Goal: Information Seeking & Learning: Learn about a topic

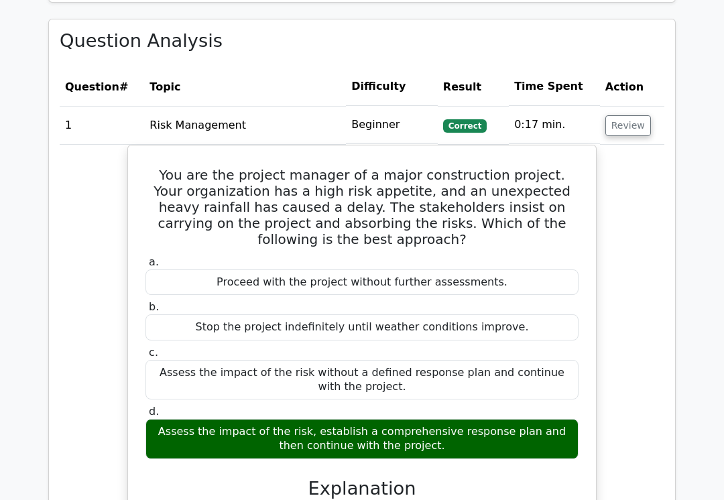
click at [629, 116] on button "Review" at bounding box center [628, 126] width 46 height 21
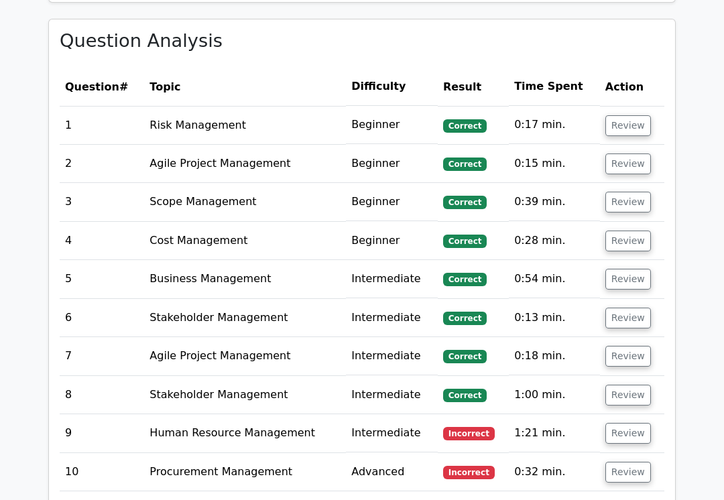
click at [628, 462] on button "Review" at bounding box center [628, 472] width 46 height 21
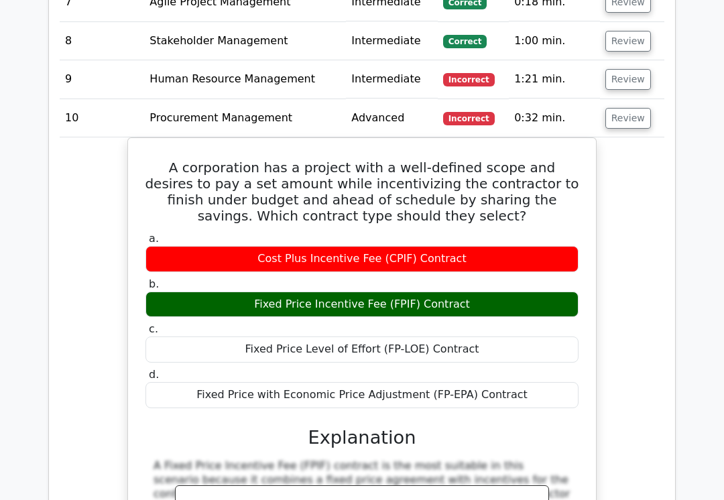
scroll to position [1479, 0]
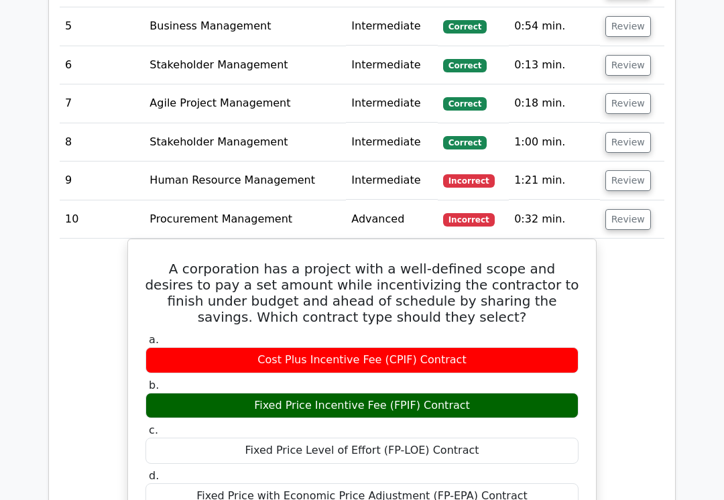
click at [633, 171] on button "Review" at bounding box center [628, 181] width 46 height 21
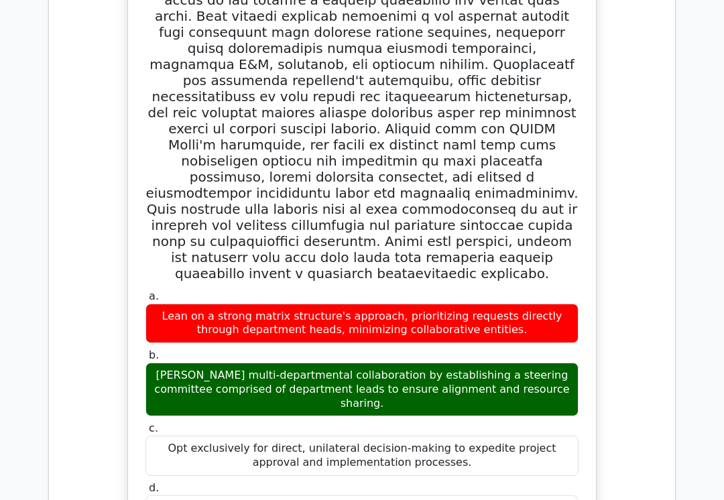
scroll to position [1697, 0]
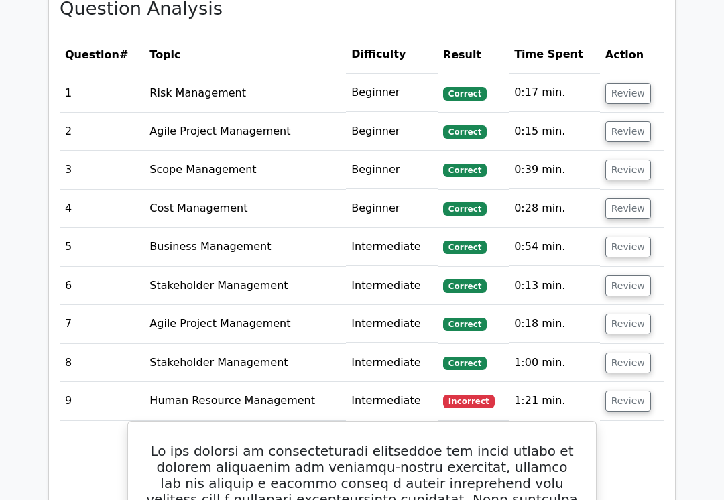
click at [627, 353] on button "Review" at bounding box center [628, 363] width 46 height 21
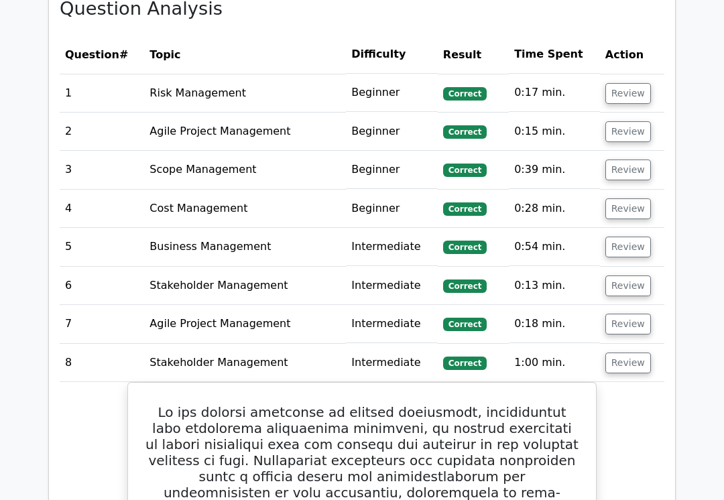
click at [629, 314] on button "Review" at bounding box center [628, 324] width 46 height 21
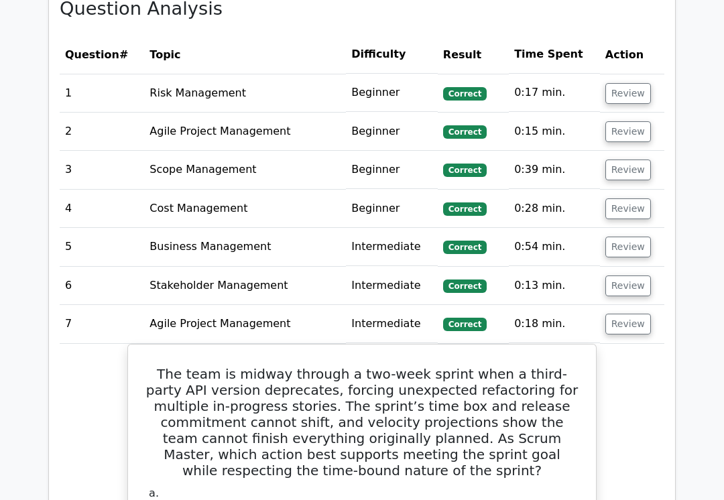
click at [631, 276] on button "Review" at bounding box center [628, 286] width 46 height 21
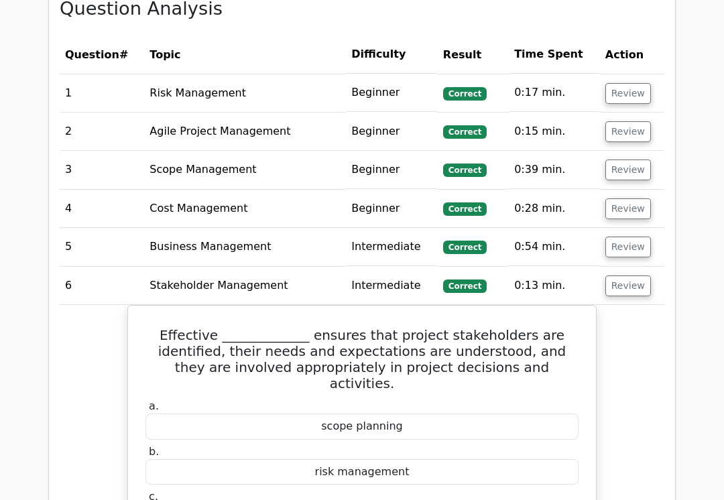
click at [638, 237] on button "Review" at bounding box center [628, 247] width 46 height 21
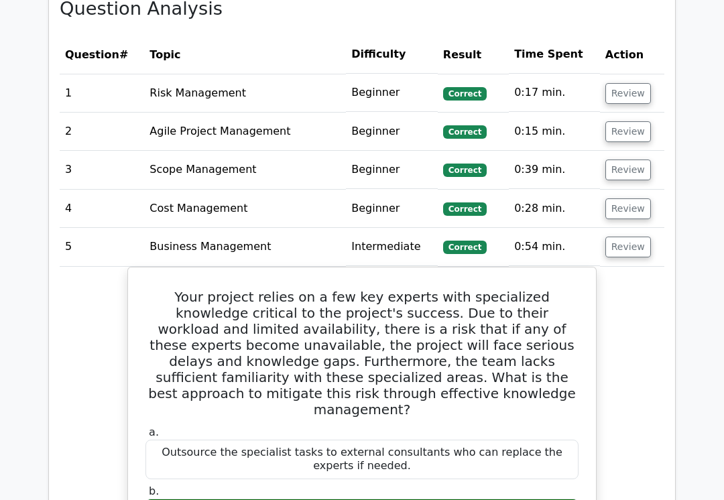
click at [638, 198] on button "Review" at bounding box center [628, 208] width 46 height 21
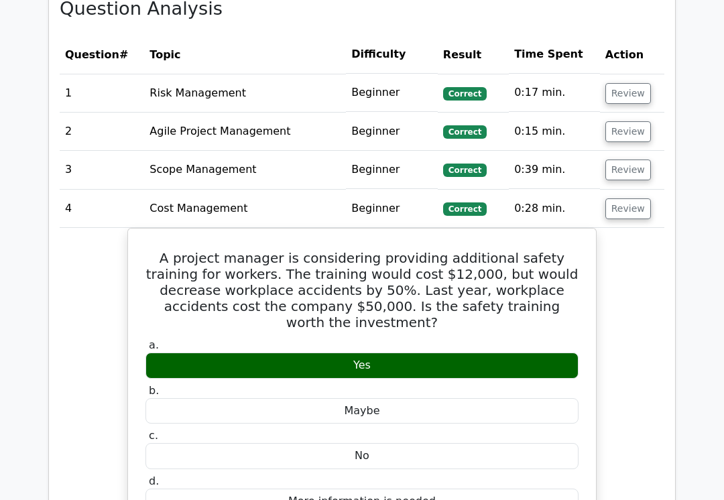
click at [645, 160] on button "Review" at bounding box center [628, 170] width 46 height 21
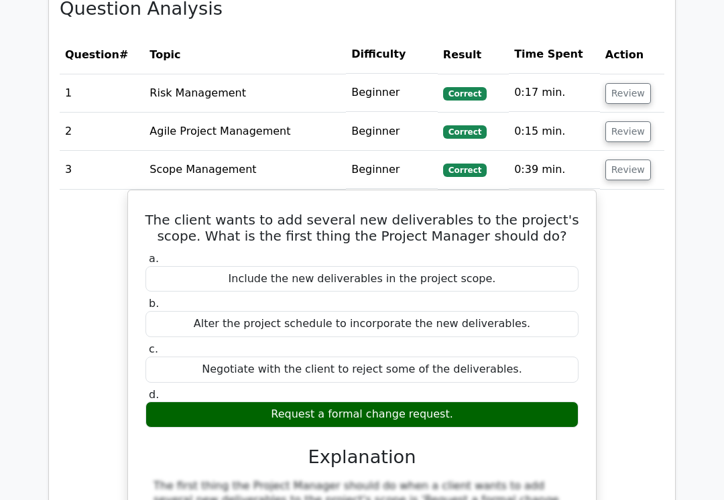
click at [625, 121] on button "Review" at bounding box center [628, 131] width 46 height 21
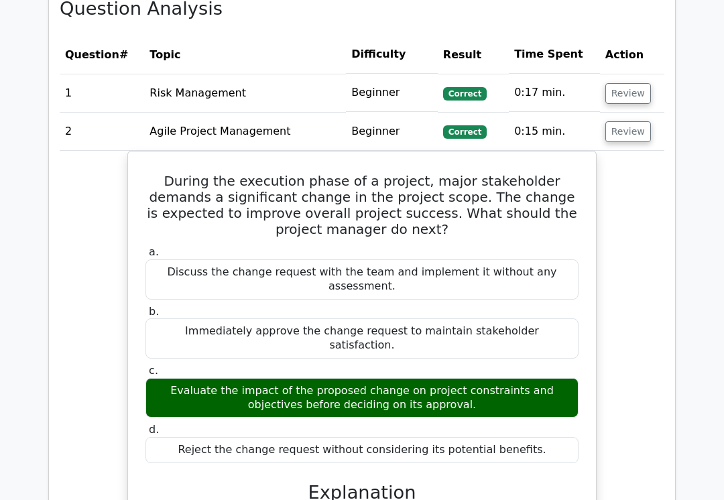
click at [631, 83] on button "Review" at bounding box center [628, 93] width 46 height 21
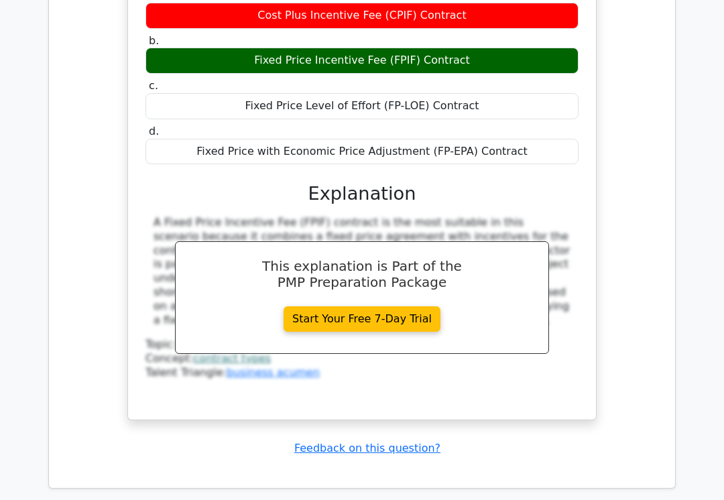
scroll to position [8948, 0]
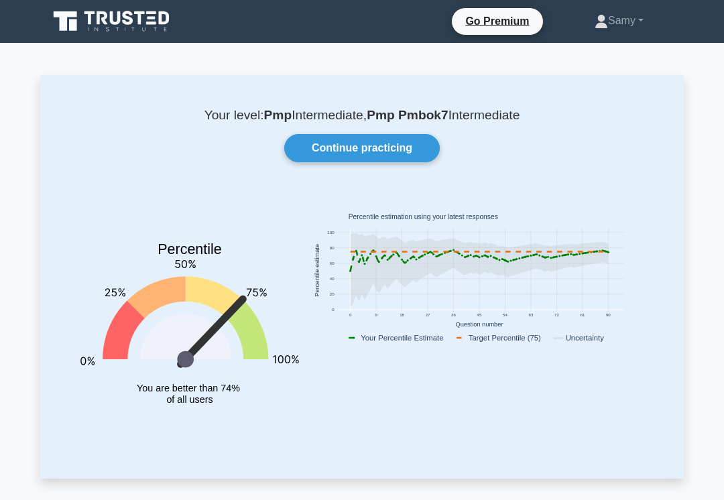
click at [381, 149] on link "Continue practicing" at bounding box center [362, 148] width 156 height 28
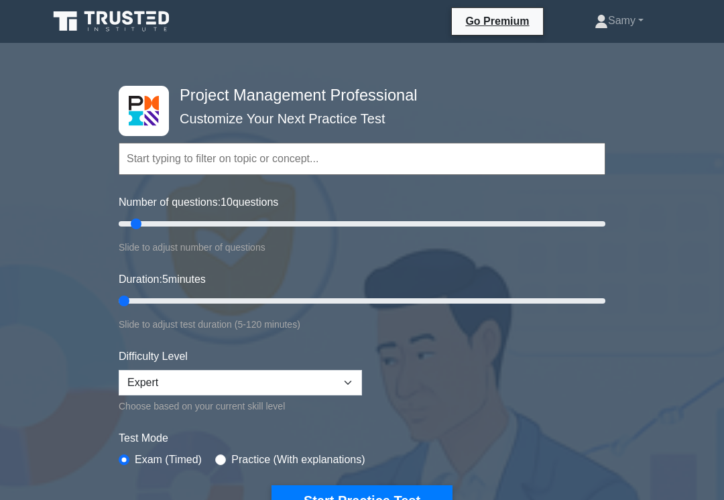
type input "5"
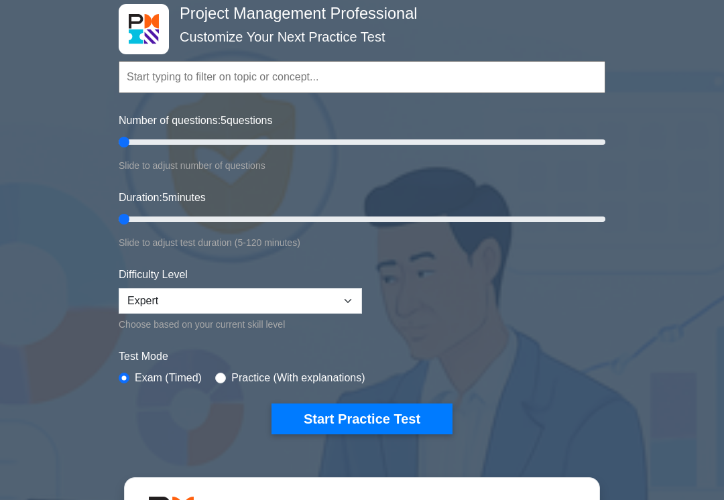
scroll to position [82, 0]
click at [408, 412] on button "Start Practice Test" at bounding box center [361, 419] width 181 height 31
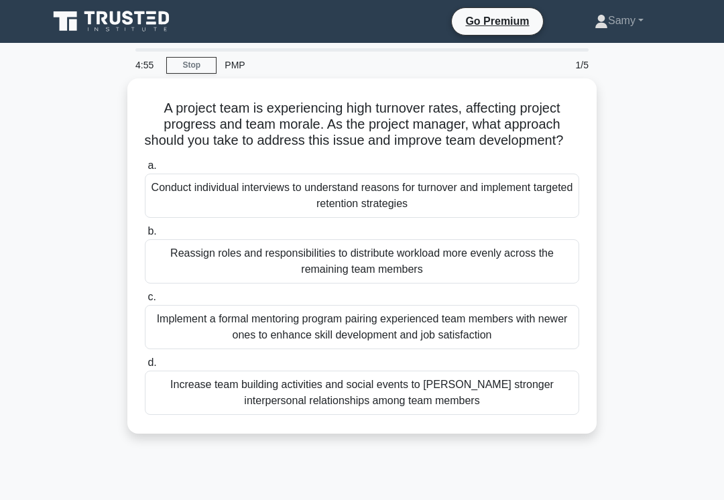
click at [691, 23] on nav "Go Premium Samy Profile" at bounding box center [362, 21] width 724 height 43
click at [529, 208] on div "Conduct individual interviews to understand reasons for turnover and implement …" at bounding box center [362, 196] width 434 height 44
click at [145, 170] on input "a. Conduct individual interviews to understand reasons for turnover and impleme…" at bounding box center [145, 166] width 0 height 9
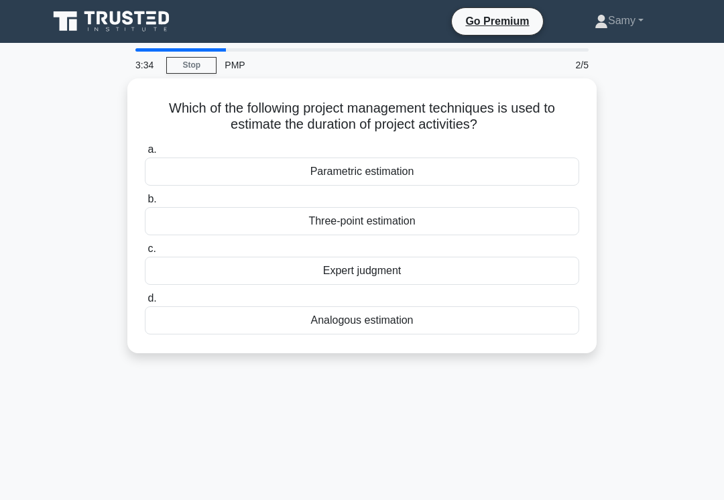
click at [439, 267] on div "Expert judgment" at bounding box center [362, 271] width 434 height 28
click at [145, 253] on input "c. Expert judgment" at bounding box center [145, 249] width 0 height 9
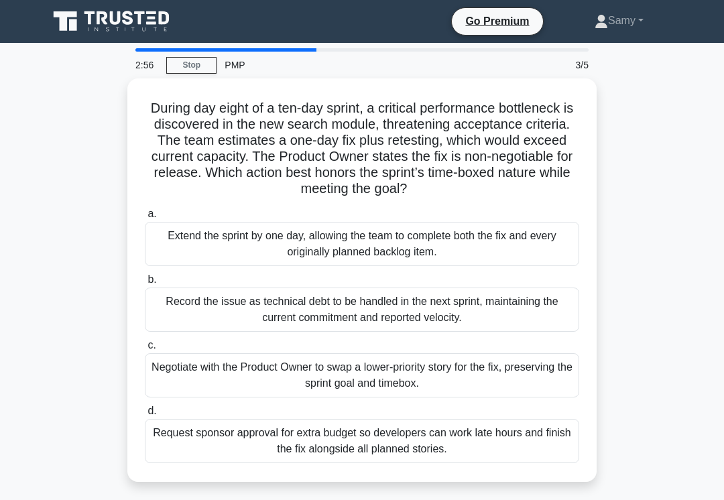
click at [306, 328] on div "Record the issue as technical debt to be handled in the next sprint, maintainin…" at bounding box center [362, 310] width 434 height 44
click at [145, 284] on input "b. Record the issue as technical debt to be handled in the next sprint, maintai…" at bounding box center [145, 280] width 0 height 9
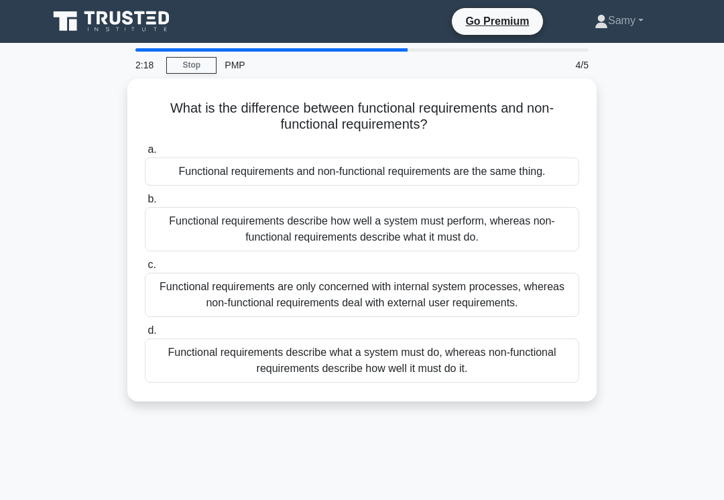
click at [336, 357] on div "Functional requirements describe what a system must do, whereas non-functional …" at bounding box center [362, 361] width 434 height 44
click at [145, 335] on input "d. Functional requirements describe what a system must do, whereas non-function…" at bounding box center [145, 330] width 0 height 9
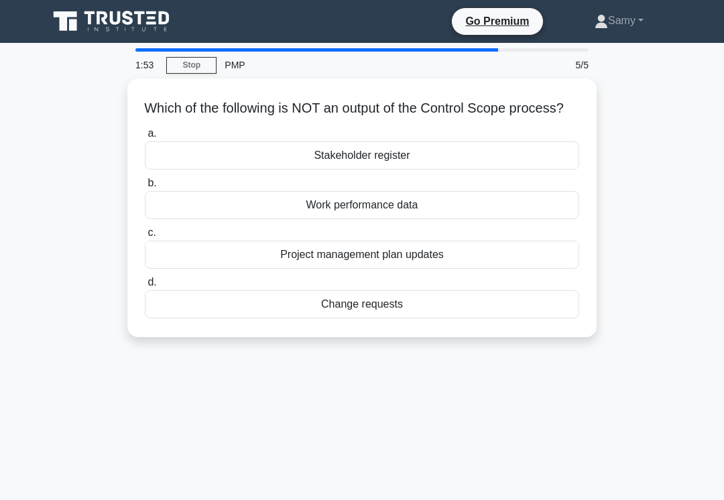
click at [353, 166] on div "Stakeholder register" at bounding box center [362, 155] width 434 height 28
click at [145, 138] on input "a. Stakeholder register" at bounding box center [145, 133] width 0 height 9
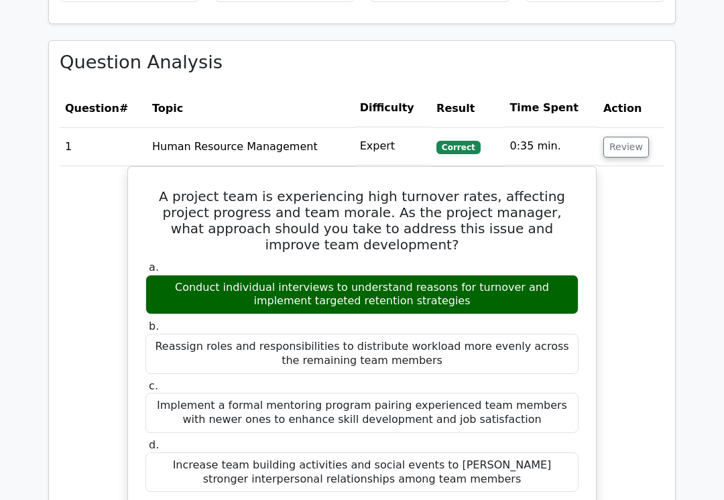
scroll to position [998, 0]
click at [631, 137] on button "Review" at bounding box center [626, 147] width 46 height 21
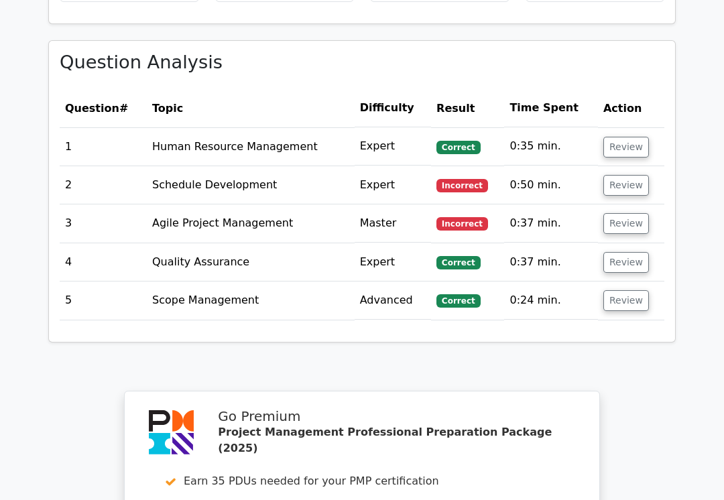
click at [631, 252] on button "Review" at bounding box center [626, 262] width 46 height 21
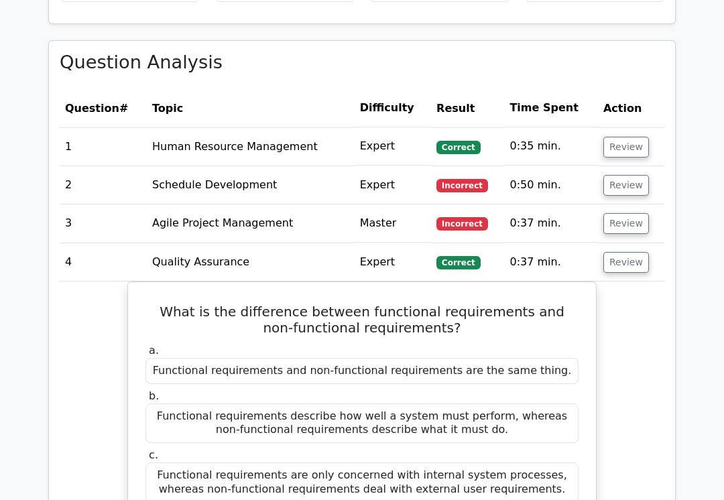
click at [631, 252] on button "Review" at bounding box center [626, 262] width 46 height 21
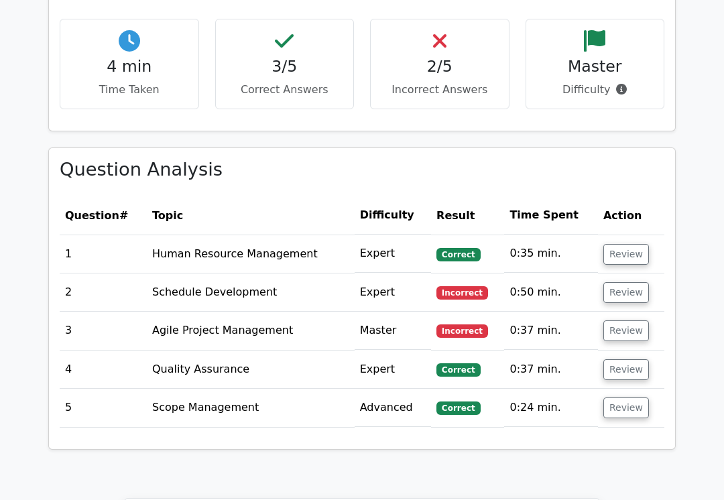
scroll to position [890, 0]
click at [627, 282] on button "Review" at bounding box center [626, 292] width 46 height 21
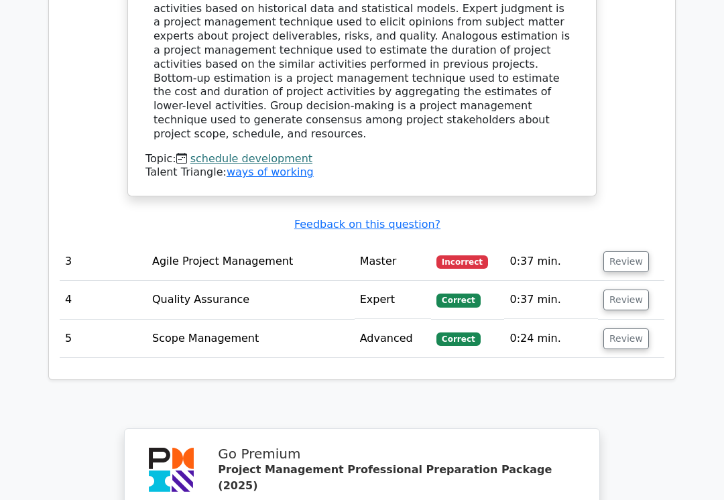
scroll to position [1545, 0]
click at [623, 329] on button "Review" at bounding box center [626, 339] width 46 height 21
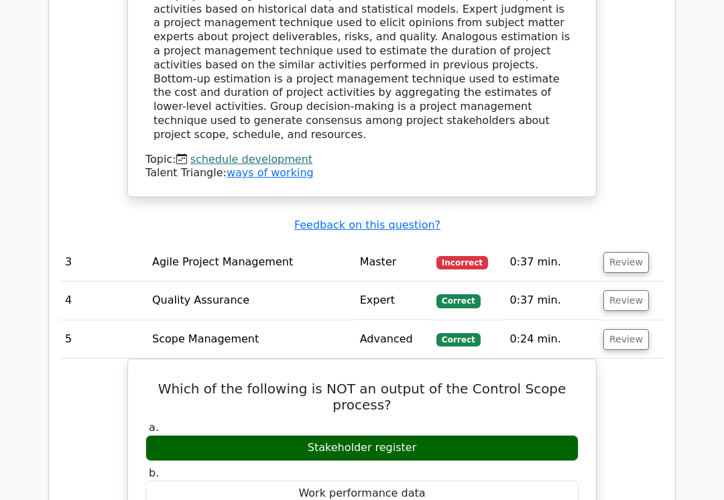
click at [632, 290] on button "Review" at bounding box center [626, 300] width 46 height 21
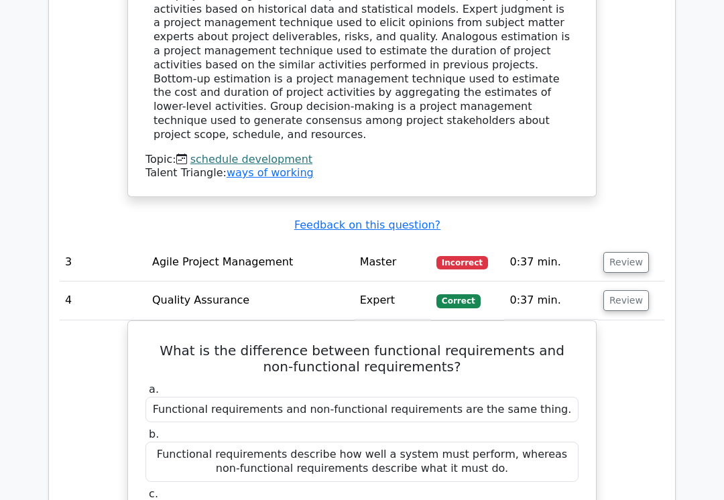
click at [631, 252] on button "Review" at bounding box center [626, 262] width 46 height 21
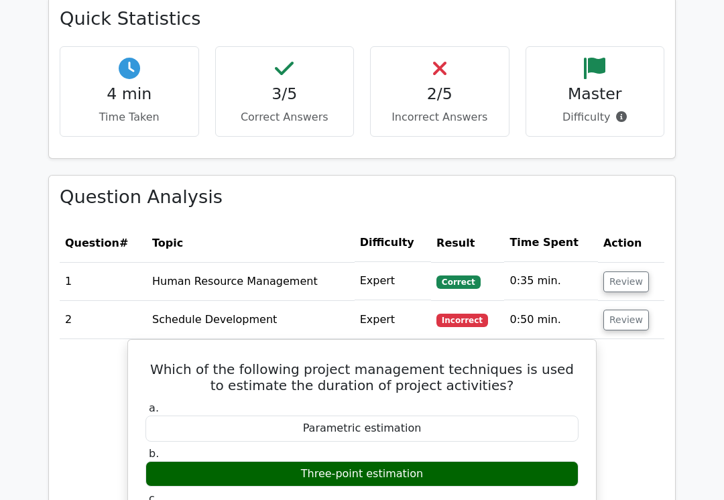
click at [626, 272] on button "Review" at bounding box center [626, 282] width 46 height 21
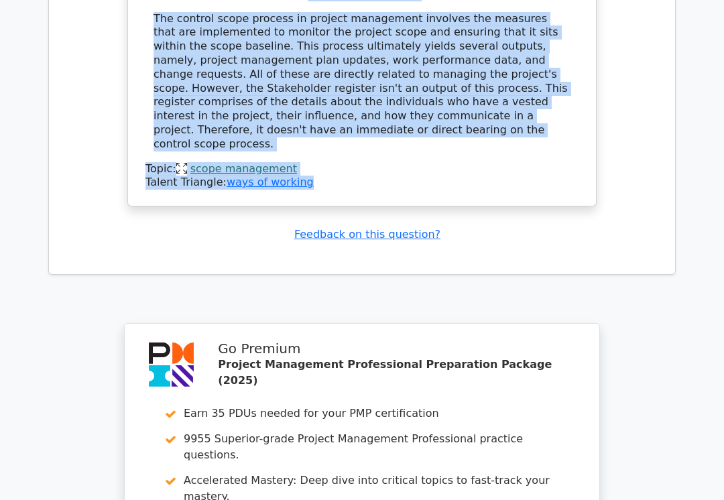
scroll to position [4613, 0]
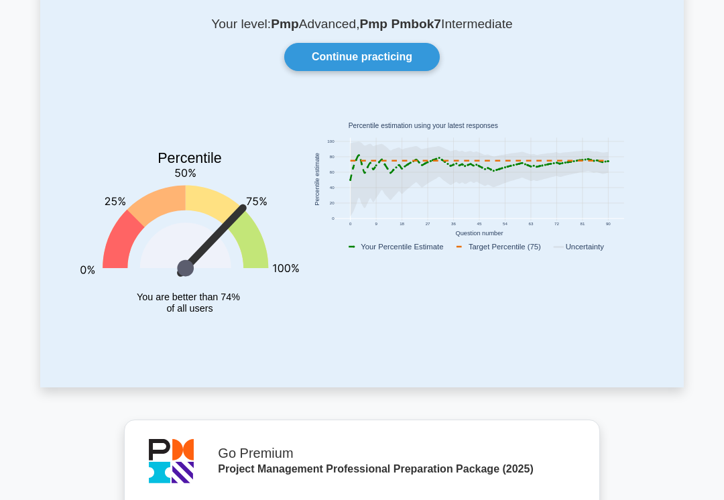
scroll to position [88, 0]
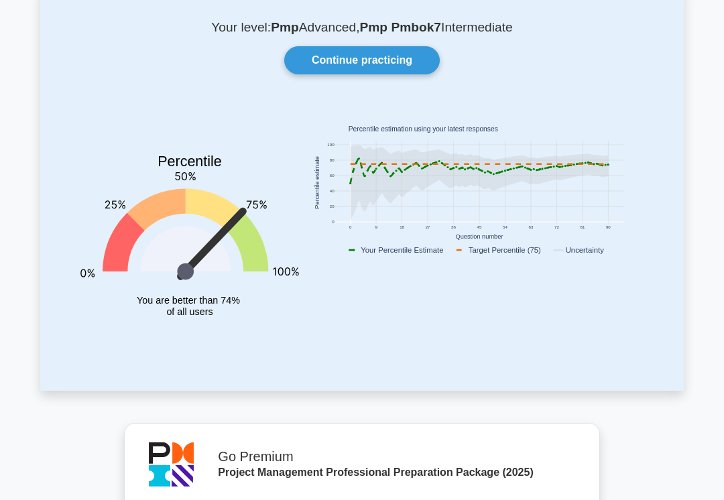
click at [387, 63] on link "Continue practicing" at bounding box center [362, 60] width 156 height 28
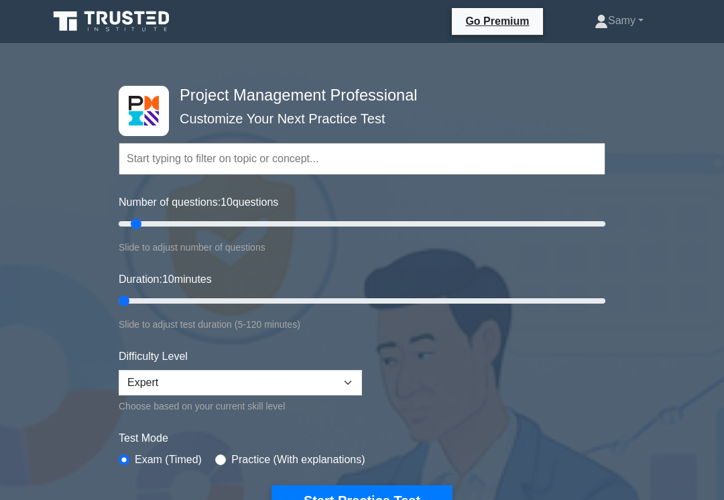
type input "5"
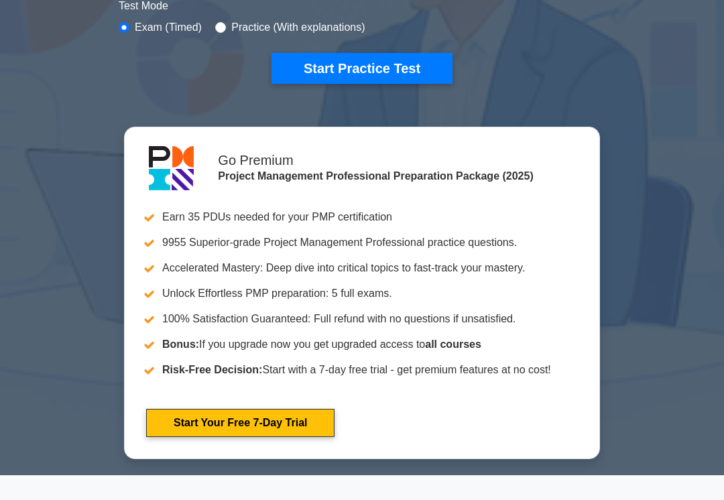
scroll to position [429, 0]
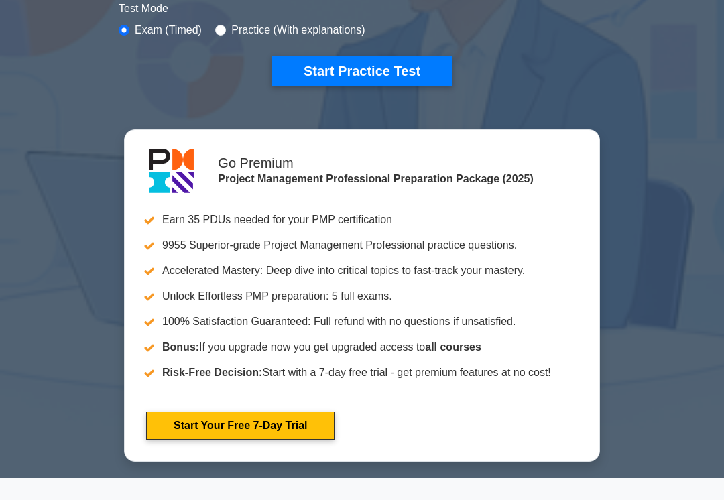
click at [397, 69] on button "Start Practice Test" at bounding box center [361, 71] width 181 height 31
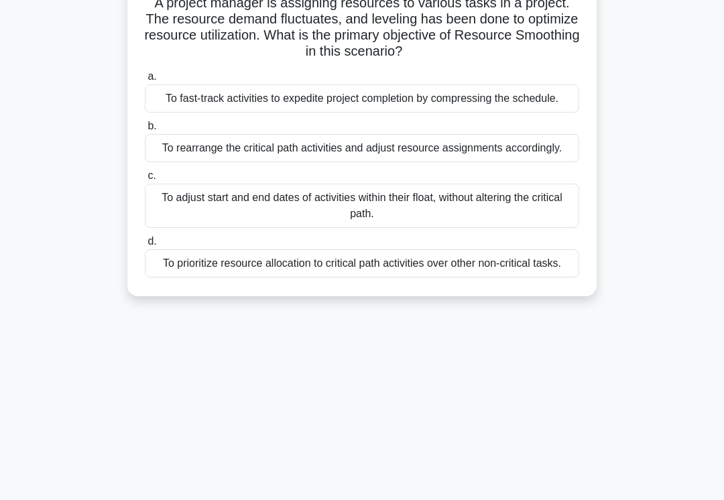
scroll to position [107, 0]
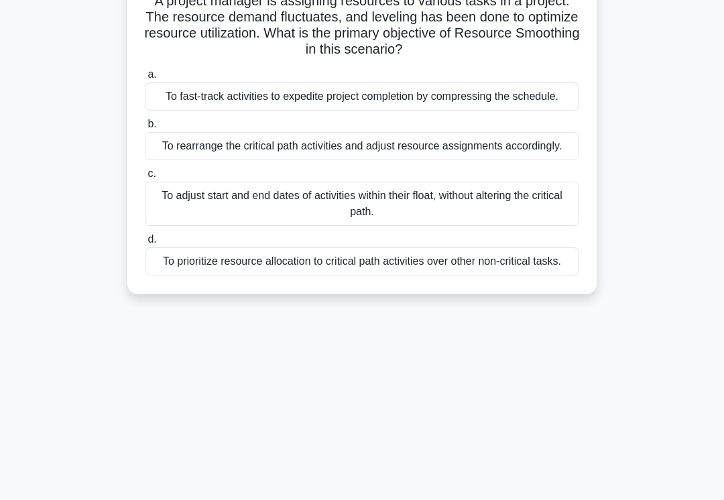
click at [210, 276] on div "To prioritize resource allocation to critical path activities over other non-cr…" at bounding box center [362, 261] width 434 height 28
click at [145, 244] on input "d. To prioritize resource allocation to critical path activities over other non…" at bounding box center [145, 239] width 0 height 9
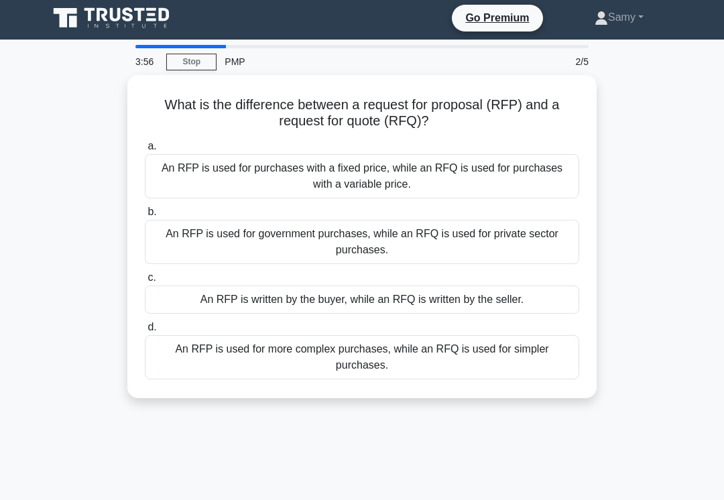
scroll to position [13, 0]
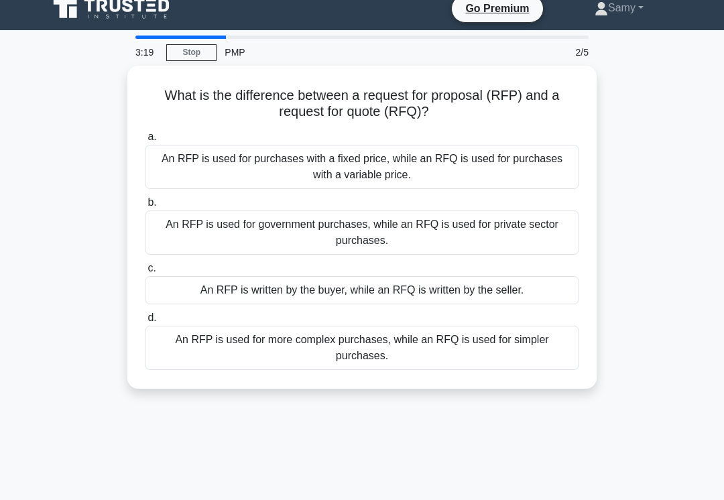
click at [233, 297] on div "An RFP is written by the buyer, while an RFQ is written by the seller." at bounding box center [362, 290] width 434 height 28
click at [145, 273] on input "c. An RFP is written by the buyer, while an RFQ is written by the seller." at bounding box center [145, 268] width 0 height 9
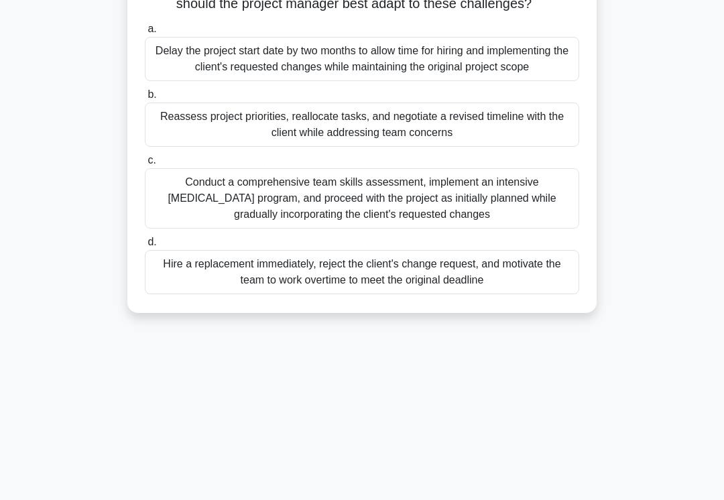
scroll to position [203, 0]
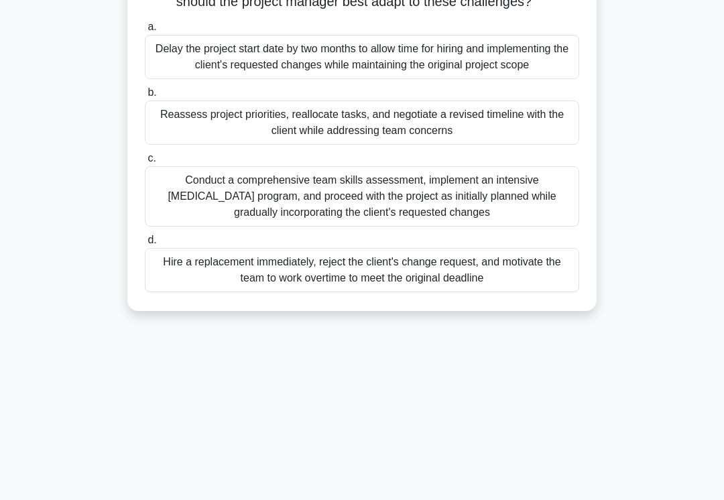
click at [192, 227] on div "Conduct a comprehensive team skills assessment, implement an intensive [MEDICAL…" at bounding box center [362, 196] width 434 height 60
click at [145, 163] on input "c. Conduct a comprehensive team skills assessment, implement an intensive cross…" at bounding box center [145, 158] width 0 height 9
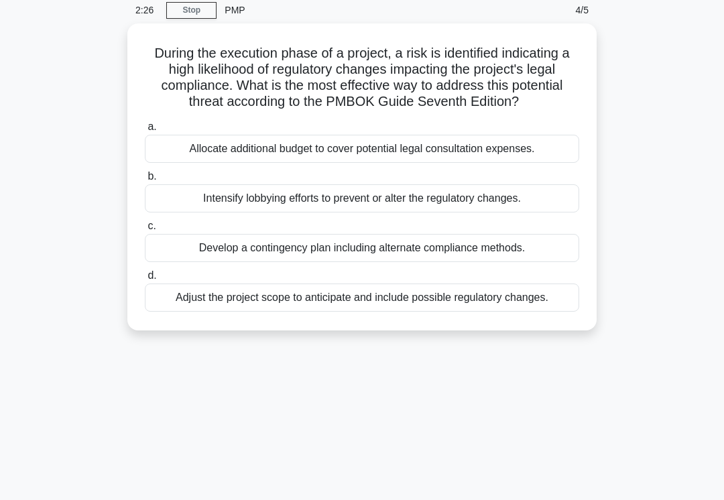
scroll to position [0, 0]
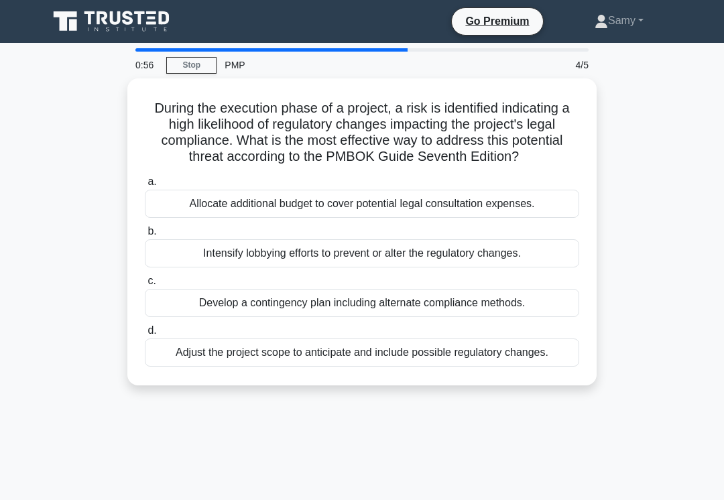
click at [222, 367] on div "Adjust the project scope to anticipate and include possible regulatory changes." at bounding box center [362, 353] width 434 height 28
click at [145, 335] on input "d. Adjust the project scope to anticipate and include possible regulatory chang…" at bounding box center [145, 330] width 0 height 9
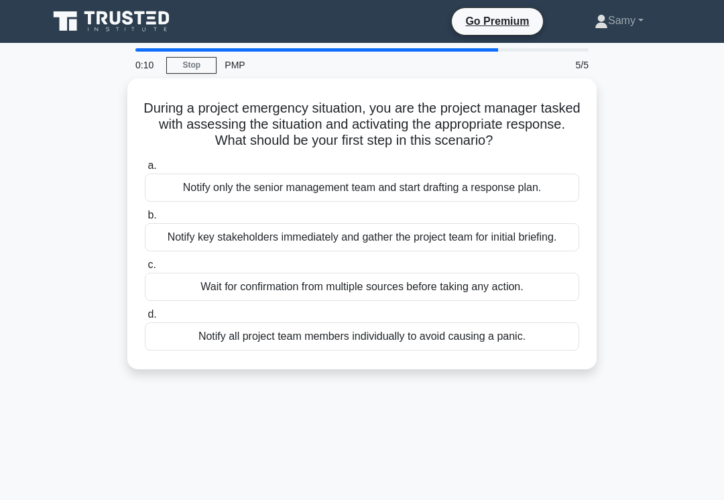
click at [190, 243] on div "Notify key stakeholders immediately and gather the project team for initial bri…" at bounding box center [362, 237] width 434 height 28
click at [145, 220] on input "b. Notify key stakeholders immediately and gather the project team for initial …" at bounding box center [145, 215] width 0 height 9
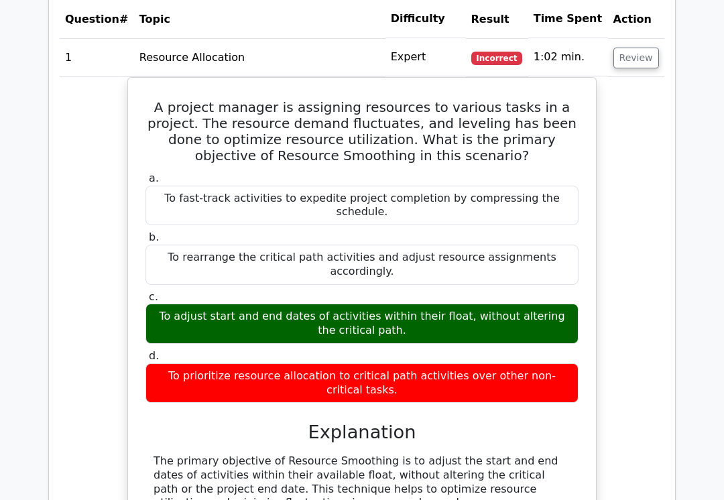
scroll to position [1087, 0]
click at [644, 48] on button "Review" at bounding box center [636, 58] width 46 height 21
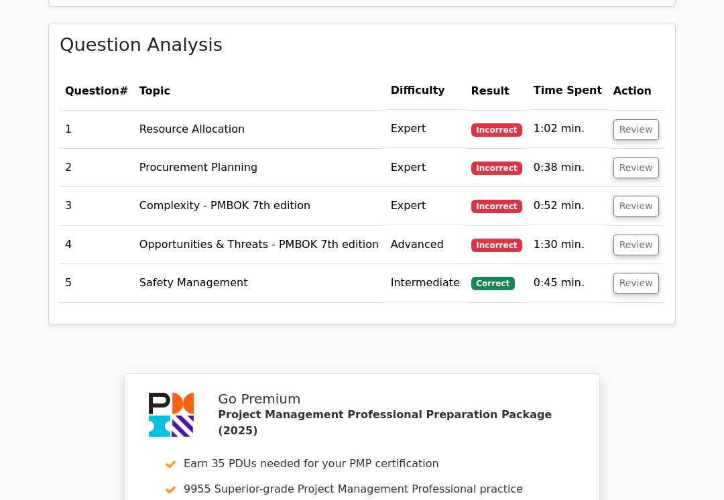
scroll to position [1006, 0]
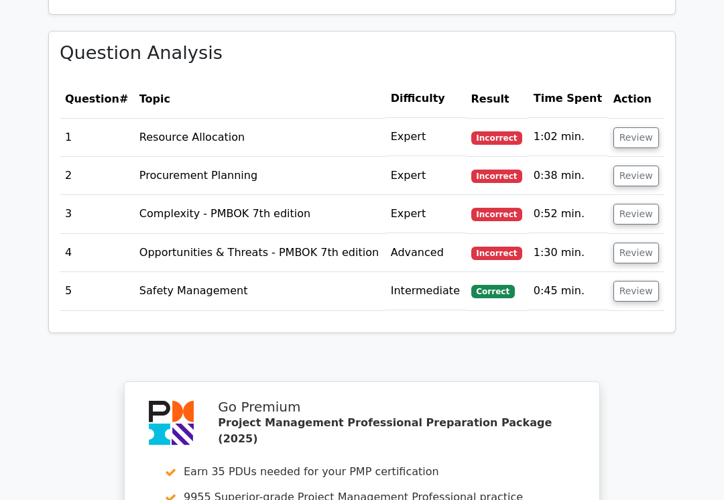
click at [642, 128] on button "Review" at bounding box center [636, 138] width 46 height 21
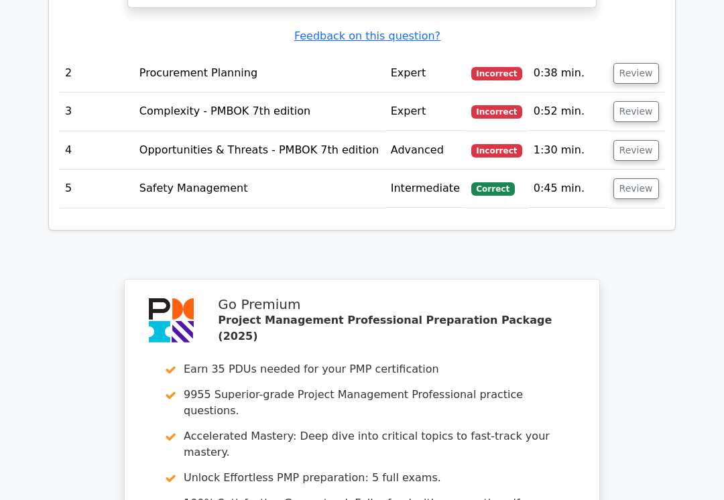
click at [643, 179] on button "Review" at bounding box center [636, 189] width 46 height 21
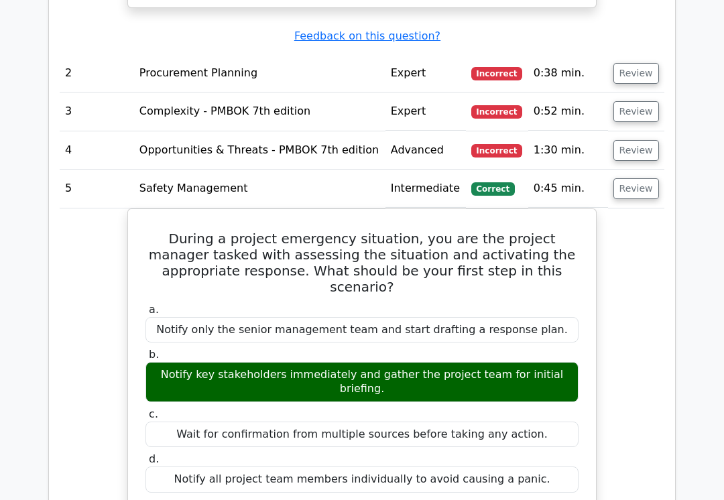
click at [644, 140] on button "Review" at bounding box center [636, 150] width 46 height 21
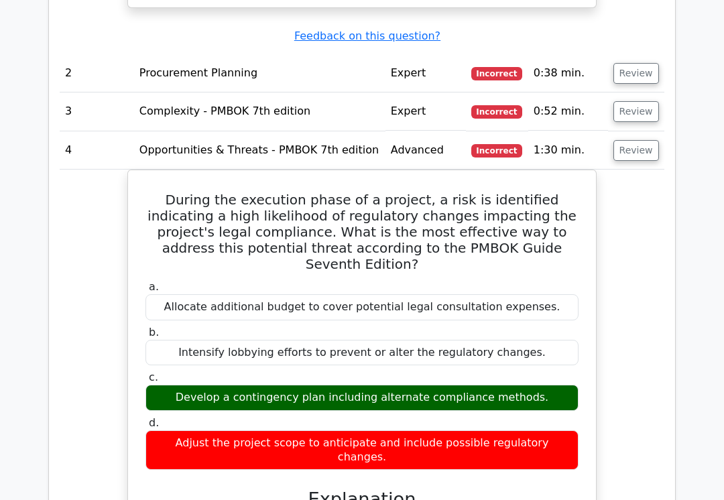
click at [650, 101] on button "Review" at bounding box center [636, 111] width 46 height 21
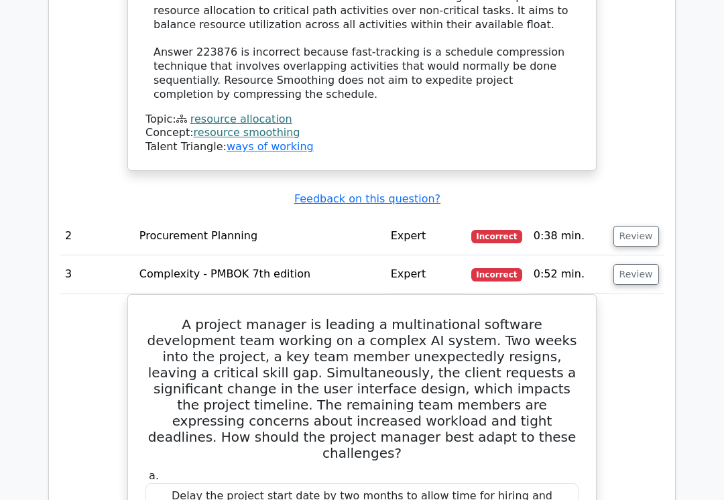
scroll to position [1677, 0]
click at [638, 225] on button "Review" at bounding box center [636, 235] width 46 height 21
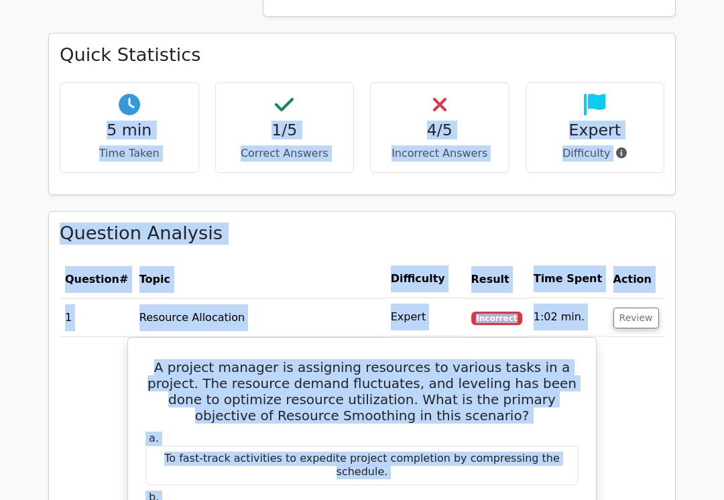
scroll to position [821, 0]
